Goal: Entertainment & Leisure: Consume media (video, audio)

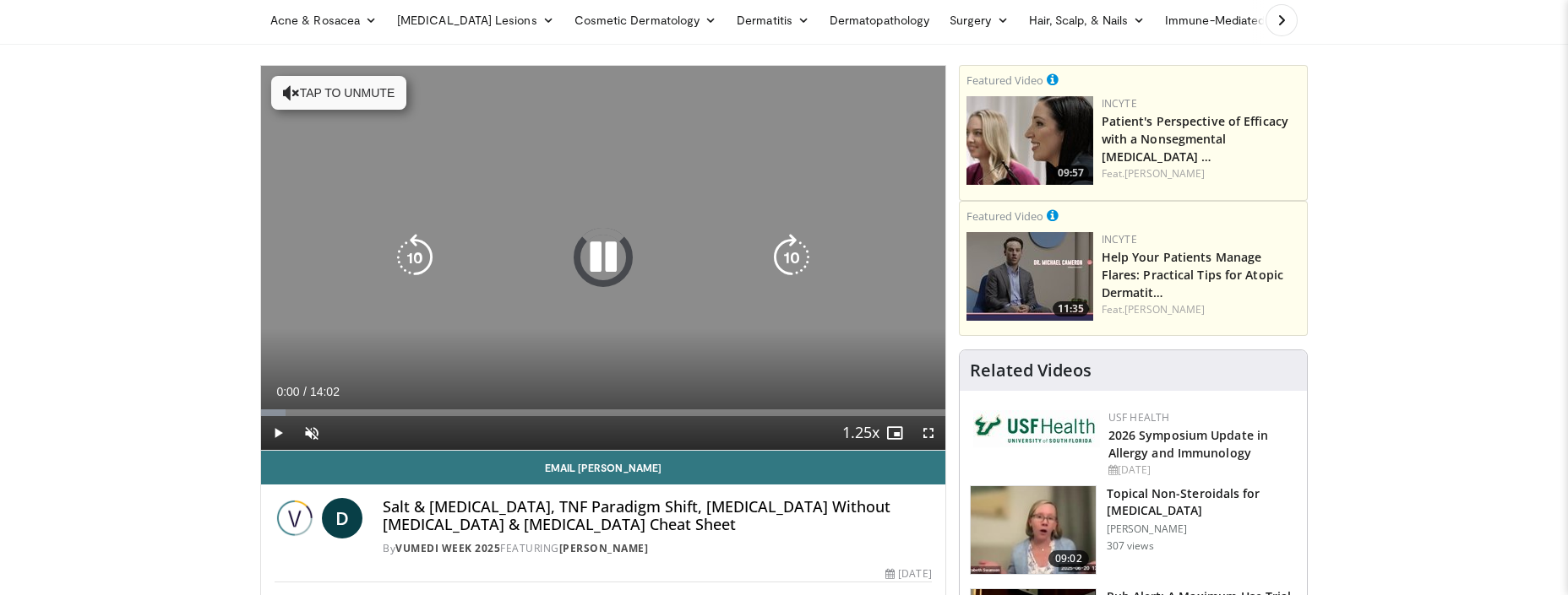
scroll to position [112, 0]
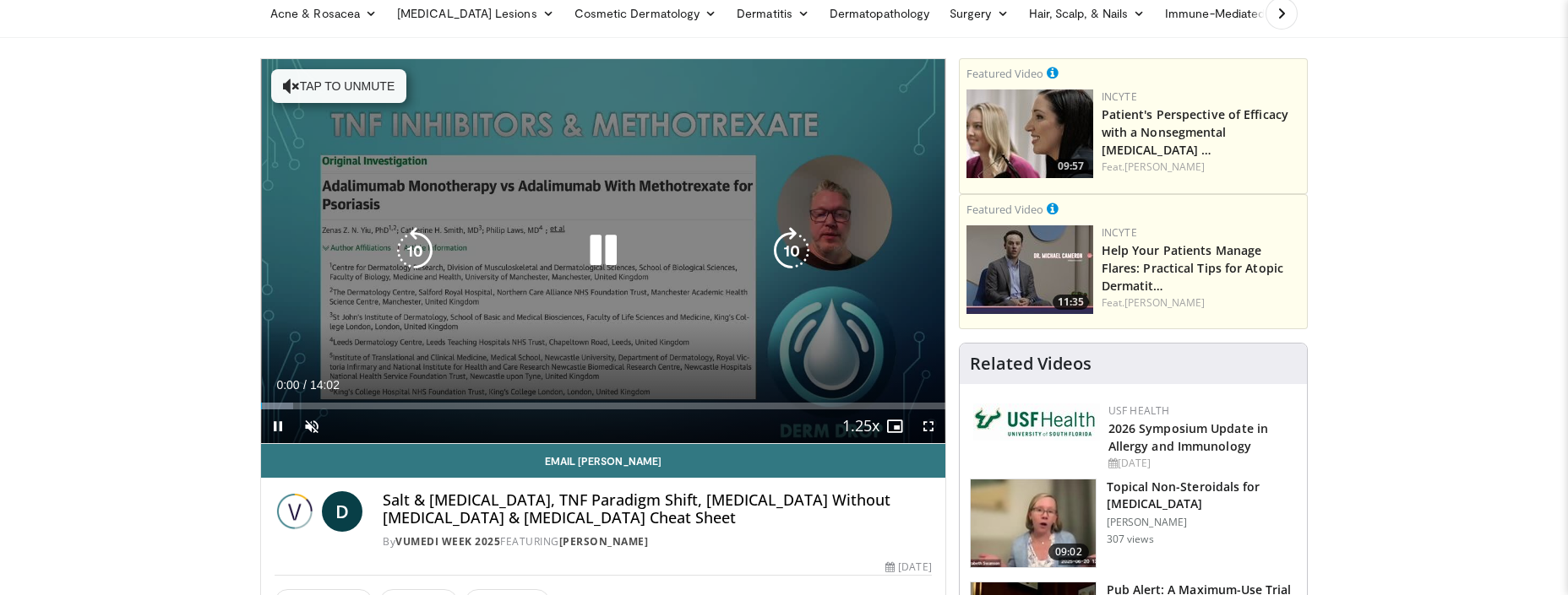
click at [607, 251] on icon "Video Player" at bounding box center [603, 251] width 47 height 47
